Goal: Check status: Check status

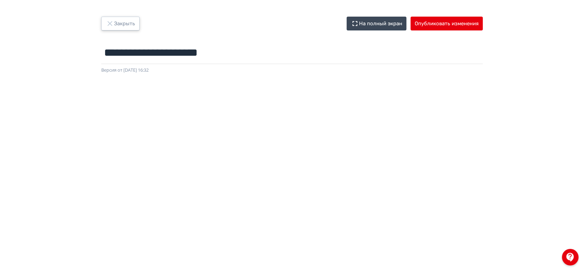
click at [111, 22] on icon "button" at bounding box center [110, 23] width 8 height 8
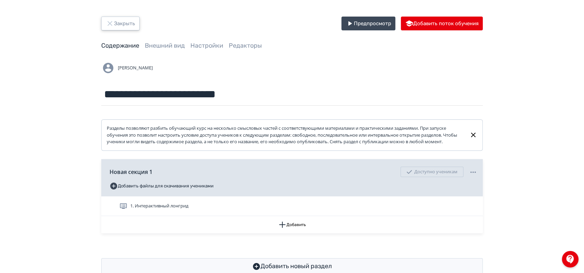
click at [116, 25] on button "Закрыть" at bounding box center [120, 24] width 38 height 14
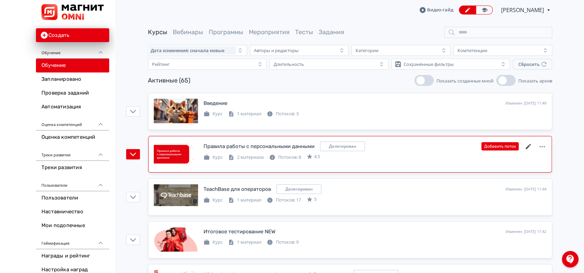
click at [528, 145] on icon at bounding box center [528, 147] width 8 height 8
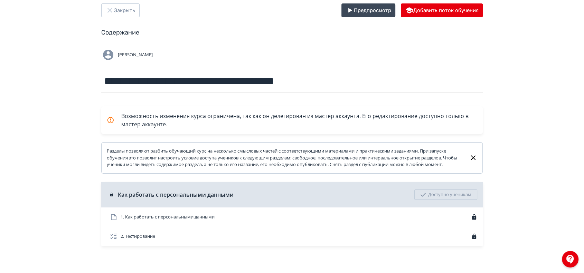
scroll to position [26, 0]
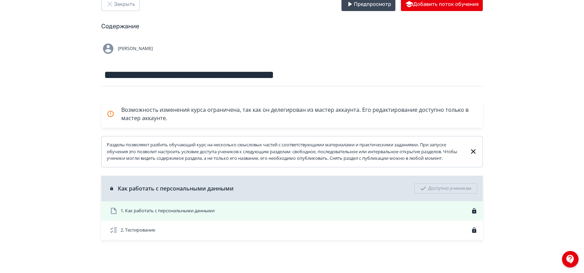
click at [189, 211] on span "1. Как работать с персональными данными" at bounding box center [168, 211] width 94 height 7
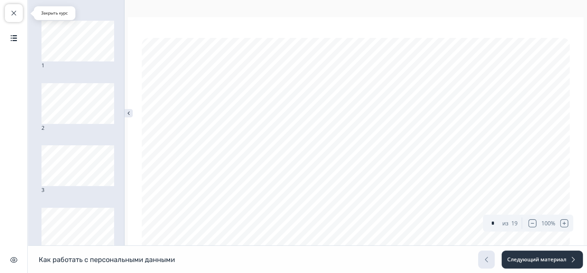
click at [17, 13] on span "button" at bounding box center [14, 13] width 8 height 8
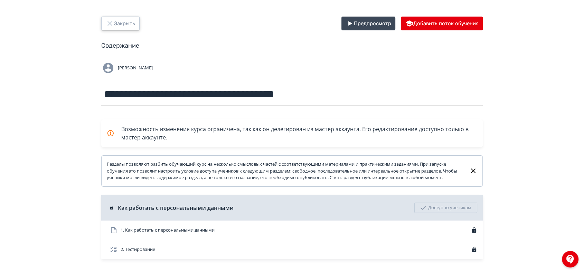
click at [122, 25] on button "Закрыть" at bounding box center [120, 24] width 38 height 14
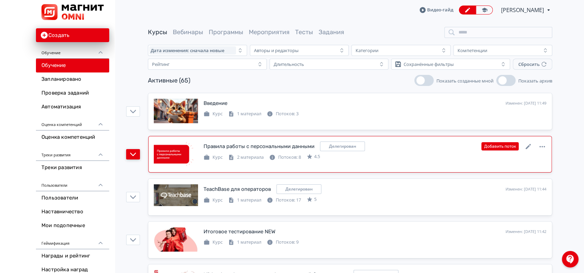
click at [132, 155] on icon "button" at bounding box center [133, 154] width 6 height 3
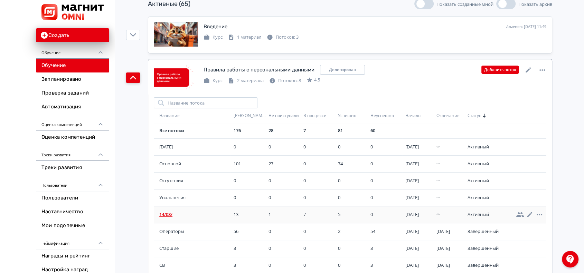
click at [169, 215] on span "14/08/" at bounding box center [194, 214] width 71 height 7
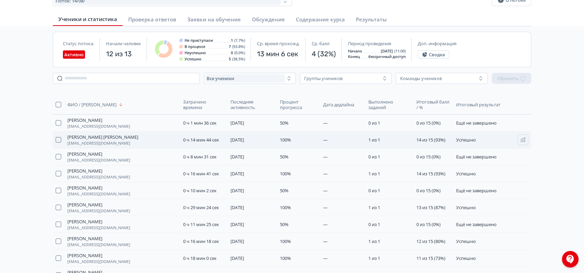
scroll to position [38, 0]
click at [525, 260] on icon "button" at bounding box center [523, 258] width 6 height 6
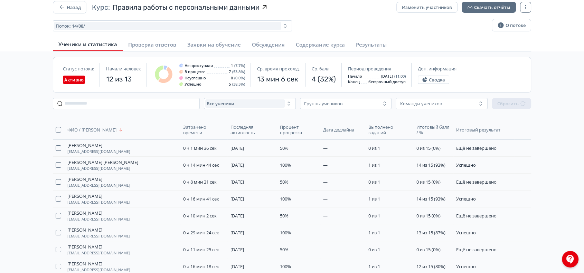
scroll to position [0, 0]
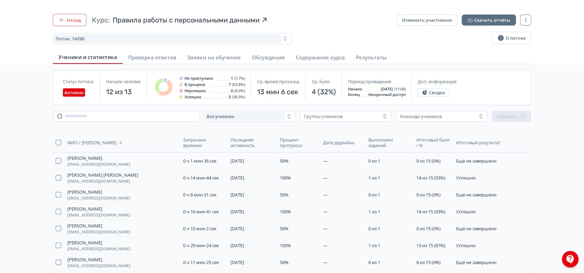
click at [58, 22] on icon "button" at bounding box center [61, 20] width 7 height 7
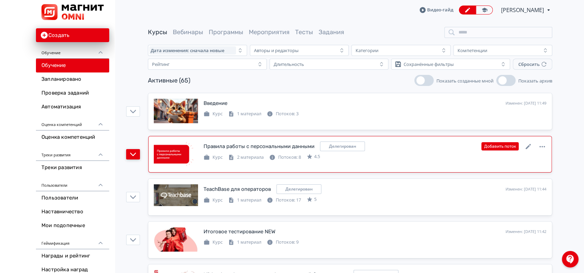
click at [135, 155] on icon "button" at bounding box center [133, 154] width 6 height 6
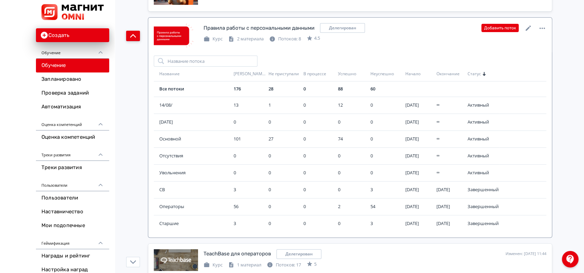
scroll to position [153, 0]
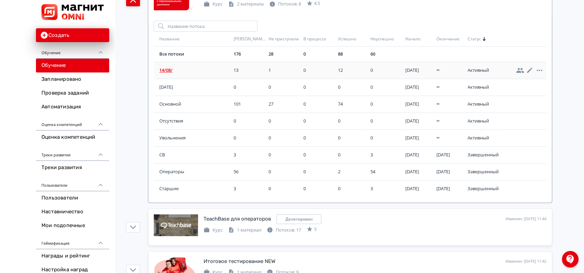
click at [165, 69] on span "14/08/" at bounding box center [194, 70] width 71 height 7
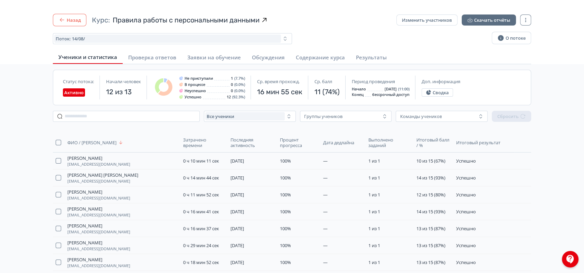
click at [60, 21] on icon "button" at bounding box center [61, 20] width 7 height 7
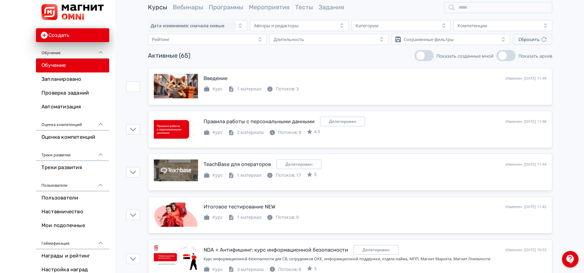
scroll to position [38, 0]
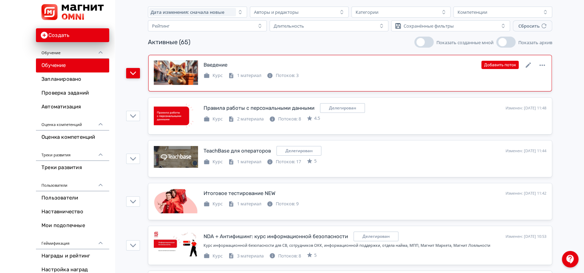
click at [132, 73] on icon "button" at bounding box center [133, 73] width 6 height 6
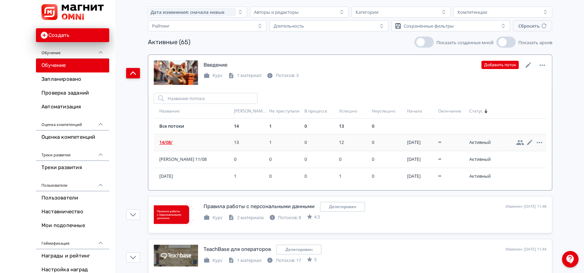
click at [166, 141] on span "14/08/" at bounding box center [195, 142] width 72 height 7
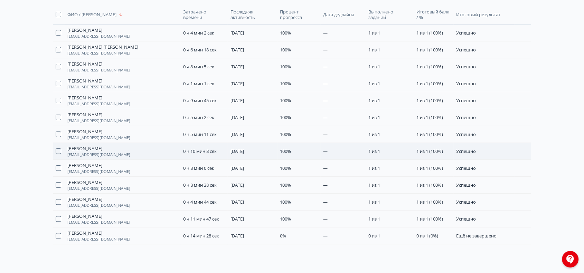
scroll to position [115, 0]
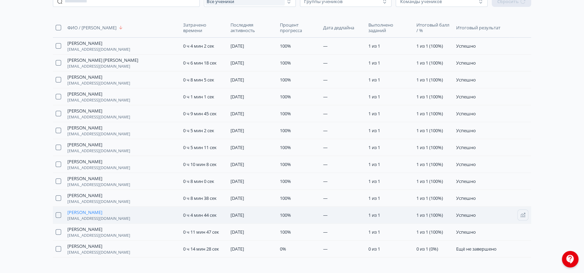
click at [93, 210] on span "[PERSON_NAME]" at bounding box center [84, 213] width 35 height 6
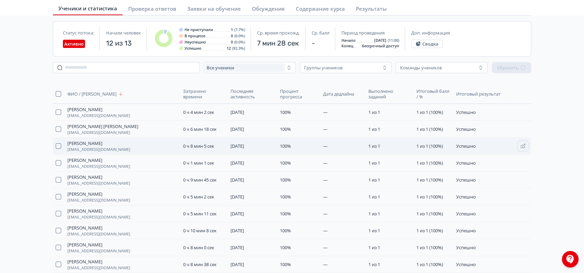
scroll to position [0, 0]
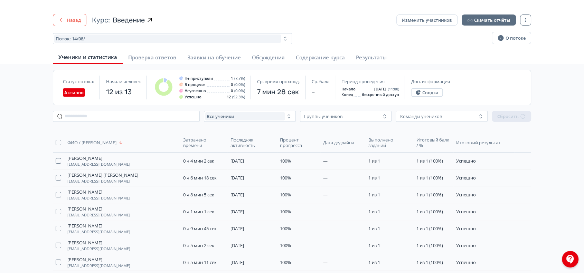
click at [67, 19] on button "Назад" at bounding box center [70, 20] width 34 height 12
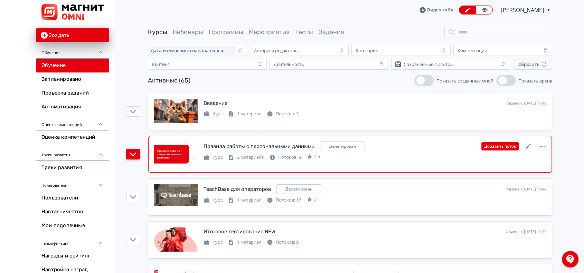
click at [133, 159] on button "button" at bounding box center [133, 154] width 14 height 10
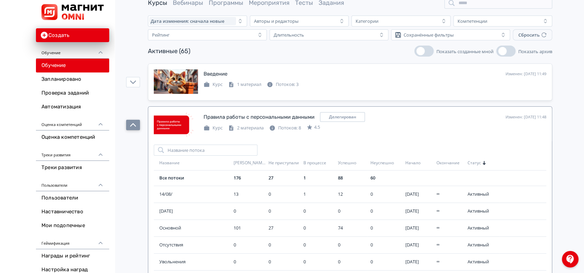
scroll to position [77, 0]
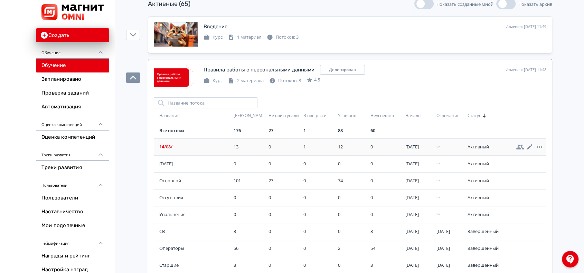
click at [167, 147] on span "14/08/" at bounding box center [194, 147] width 71 height 7
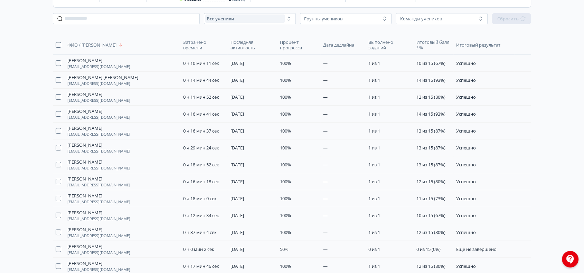
scroll to position [115, 0]
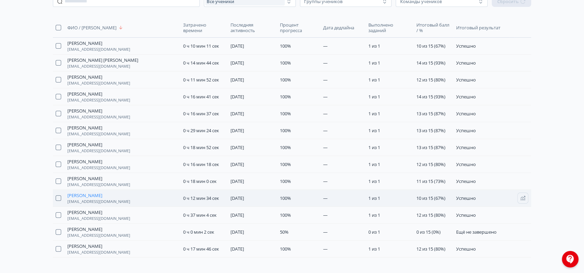
click at [86, 195] on span "[PERSON_NAME]" at bounding box center [84, 196] width 35 height 6
click at [95, 93] on span "[PERSON_NAME]" at bounding box center [84, 94] width 35 height 6
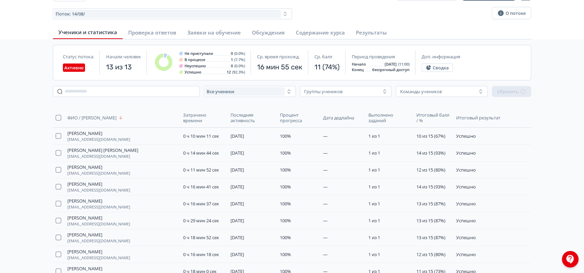
scroll to position [38, 0]
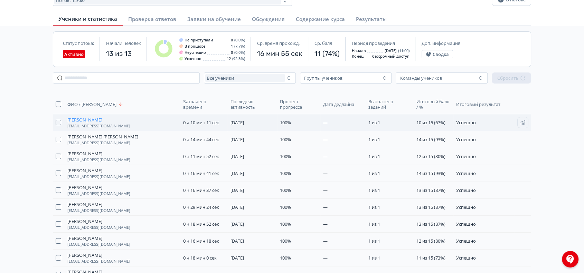
click at [88, 121] on span "[PERSON_NAME]" at bounding box center [84, 120] width 35 height 6
